Goal: Navigation & Orientation: Find specific page/section

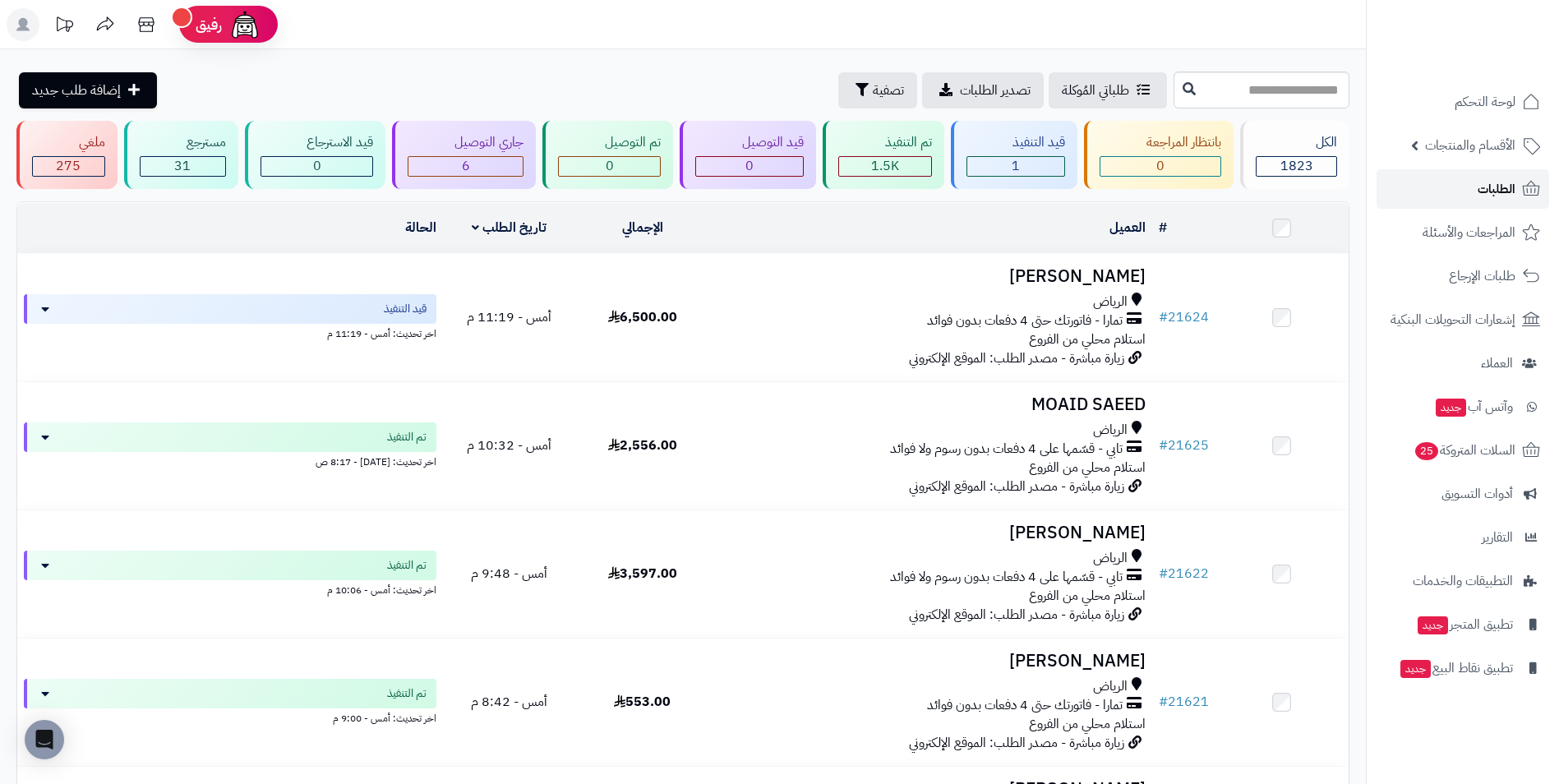
click at [1416, 206] on link "الطلبات" at bounding box center [1462, 190] width 172 height 40
click at [1505, 201] on link "الطلبات" at bounding box center [1462, 190] width 172 height 40
drag, startPoint x: 1475, startPoint y: 190, endPoint x: 1433, endPoint y: 194, distance: 42.2
click at [1474, 191] on link "الطلبات" at bounding box center [1462, 190] width 172 height 40
click at [1437, 459] on span "السلات المتروكة 25" at bounding box center [1464, 450] width 103 height 23
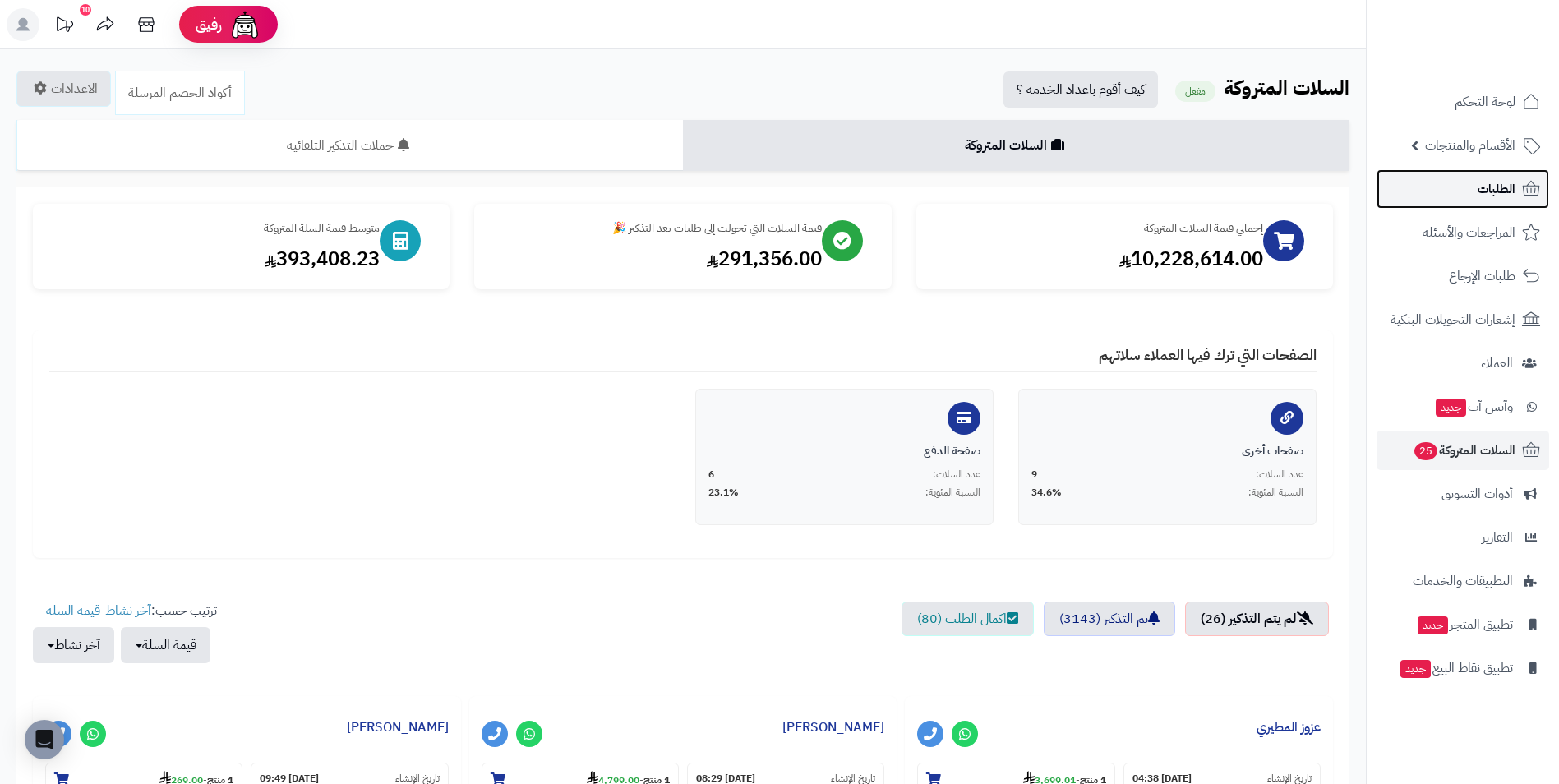
drag, startPoint x: 1536, startPoint y: 178, endPoint x: 1528, endPoint y: 176, distance: 8.2
click at [1535, 178] on link "الطلبات" at bounding box center [1462, 190] width 172 height 40
